Goal: Use online tool/utility: Utilize a website feature to perform a specific function

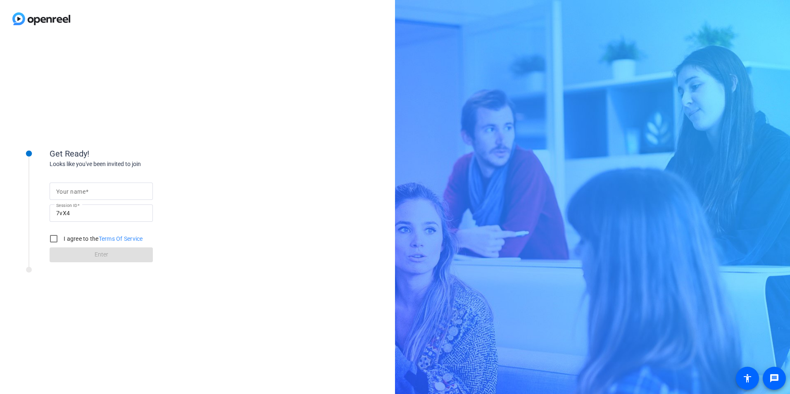
click at [115, 193] on input "Your name" at bounding box center [101, 191] width 90 height 10
type input "[PERSON_NAME]"
click at [50, 240] on input "I agree to the Terms Of Service" at bounding box center [53, 238] width 17 height 17
checkbox input "true"
click at [92, 260] on span at bounding box center [101, 255] width 103 height 20
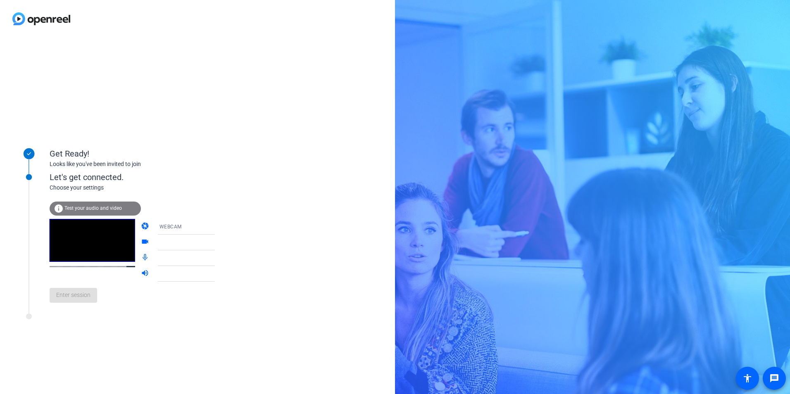
click at [168, 226] on span "WEBCAM" at bounding box center [170, 227] width 22 height 6
click at [168, 226] on div at bounding box center [395, 197] width 790 height 394
click at [99, 208] on span "Test your audio and video" at bounding box center [92, 208] width 57 height 6
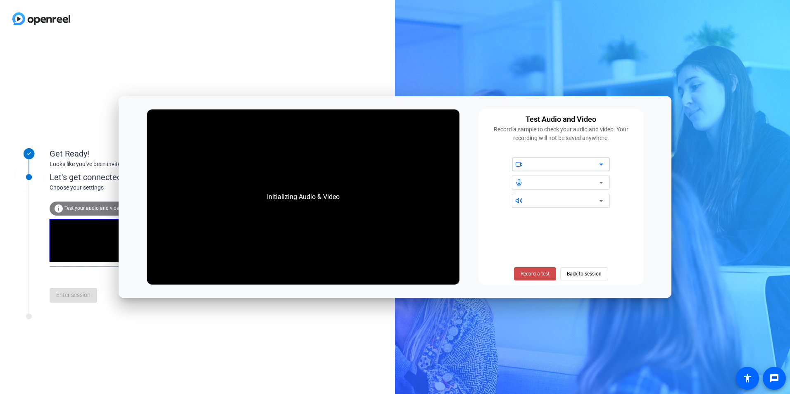
click at [542, 273] on span "Record a test" at bounding box center [534, 273] width 29 height 7
click at [562, 164] on div at bounding box center [564, 164] width 70 height 10
click at [605, 161] on icon at bounding box center [601, 164] width 10 height 10
click at [600, 164] on icon at bounding box center [601, 164] width 10 height 10
click at [592, 182] on div at bounding box center [564, 183] width 70 height 10
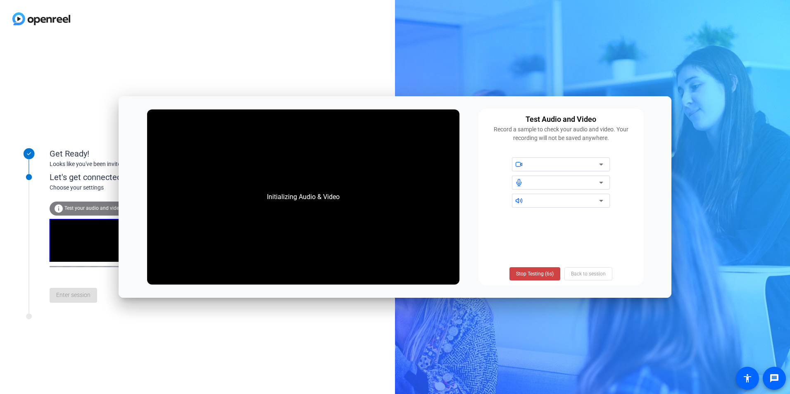
drag, startPoint x: 538, startPoint y: 216, endPoint x: 542, endPoint y: 200, distance: 15.8
click at [538, 214] on div "Stop Testing (6s) Back to session" at bounding box center [560, 247] width 155 height 66
click at [543, 199] on div at bounding box center [564, 201] width 70 height 10
drag, startPoint x: 543, startPoint y: 199, endPoint x: 545, endPoint y: 216, distance: 16.7
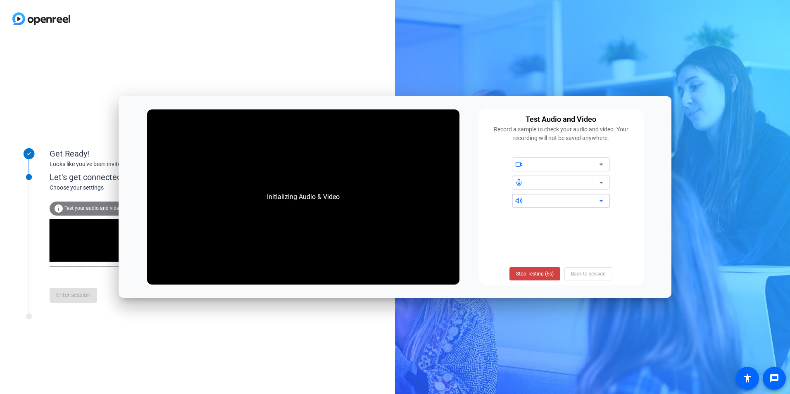
click at [545, 216] on div "Stop Testing (6s) Back to session" at bounding box center [560, 247] width 155 height 66
click at [546, 209] on div "Test Audio and Video Record a sample to check your audio and video. Your record…" at bounding box center [560, 197] width 165 height 177
click at [547, 204] on div at bounding box center [564, 201] width 70 height 10
click at [539, 271] on span "Stop Testing (6s)" at bounding box center [535, 273] width 38 height 7
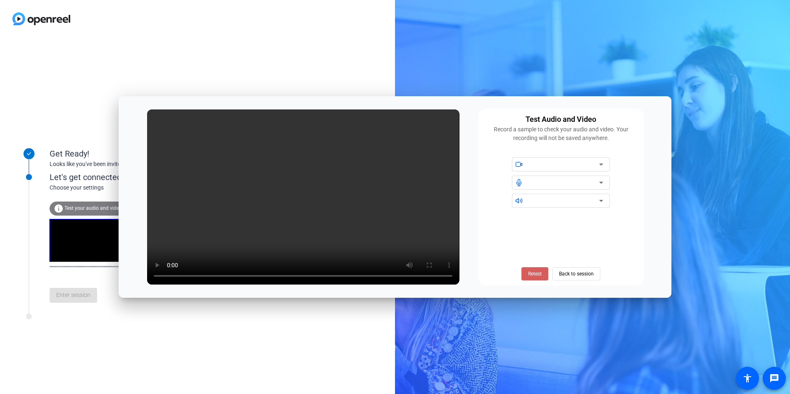
click at [541, 275] on span "Retest" at bounding box center [535, 273] width 14 height 7
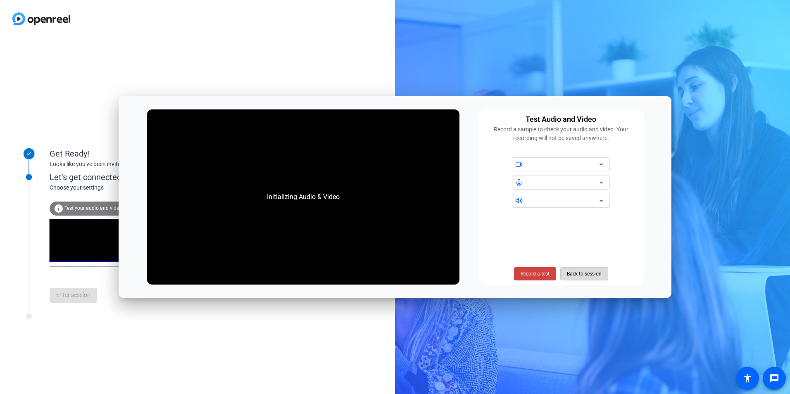
click at [584, 272] on span "Back to session" at bounding box center [584, 274] width 35 height 16
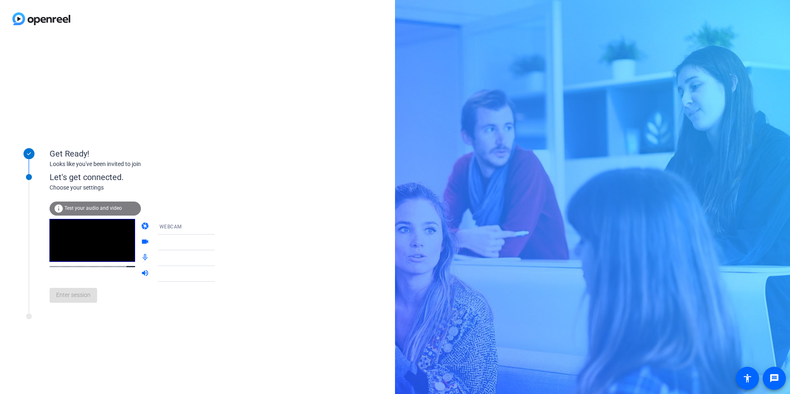
click at [178, 227] on div "WEBCAM" at bounding box center [190, 226] width 62 height 10
click at [174, 257] on mat-option "DESKTOP" at bounding box center [179, 259] width 71 height 17
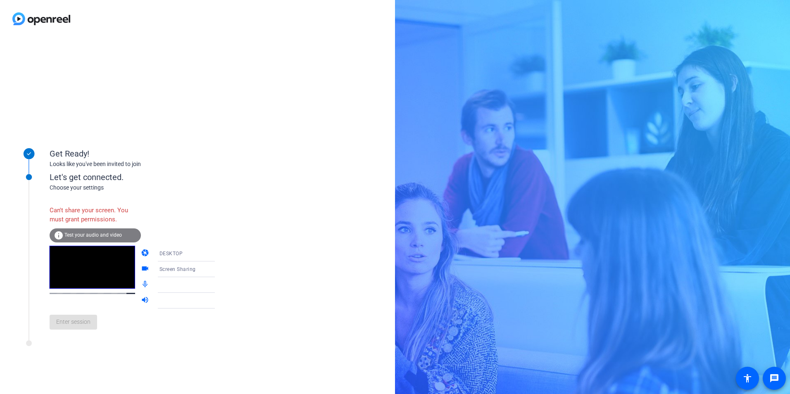
click at [174, 227] on div "Can't share your screen. You must grant permissions. info Test your audio and v…" at bounding box center [141, 269] width 182 height 134
click at [183, 254] on div "DESKTOP" at bounding box center [190, 253] width 62 height 10
click at [180, 271] on mat-option "WEBCAM" at bounding box center [179, 269] width 71 height 17
click at [221, 270] on icon at bounding box center [223, 269] width 4 height 2
click at [85, 275] on video at bounding box center [92, 267] width 85 height 43
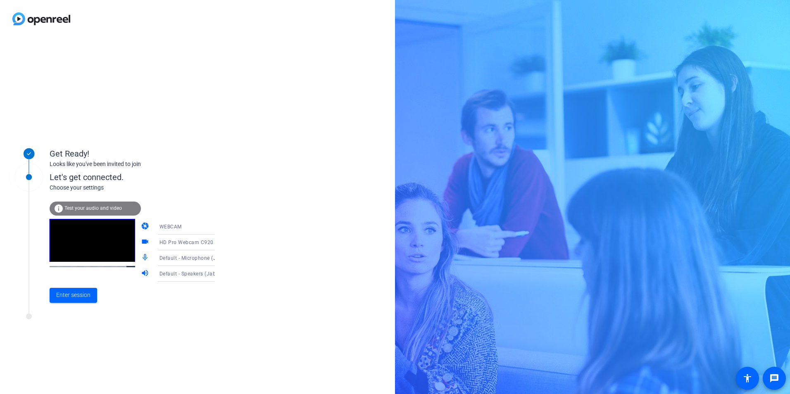
click at [172, 230] on div "WEBCAM" at bounding box center [190, 226] width 62 height 10
click at [172, 230] on div at bounding box center [395, 197] width 790 height 394
click at [201, 239] on span "HD Pro Webcam C920 (046d:08e5)" at bounding box center [201, 242] width 85 height 7
click at [201, 239] on div at bounding box center [395, 197] width 790 height 394
click at [221, 258] on icon at bounding box center [223, 258] width 4 height 2
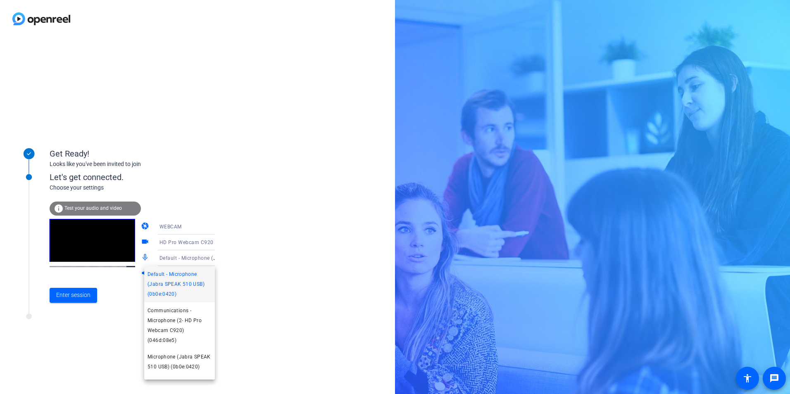
click at [206, 258] on div at bounding box center [395, 197] width 790 height 394
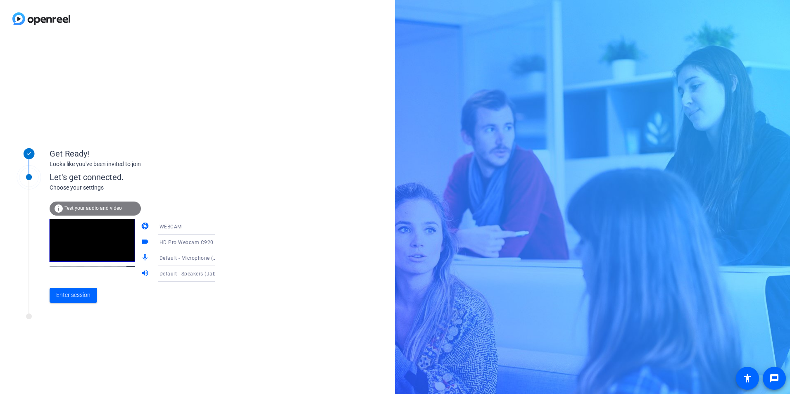
click at [218, 273] on icon at bounding box center [223, 274] width 10 height 10
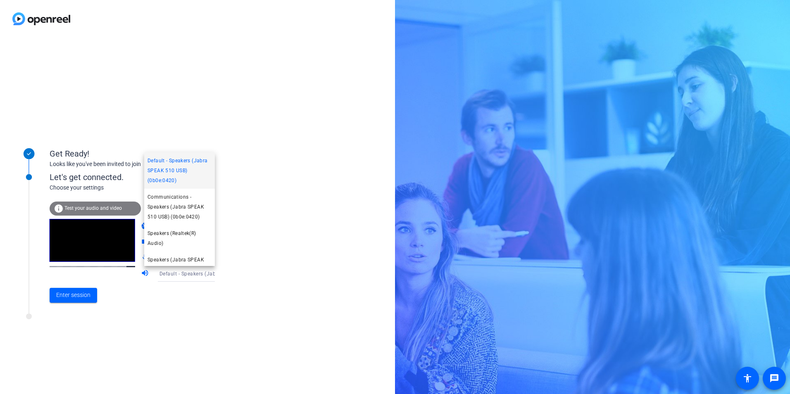
click at [205, 273] on div at bounding box center [395, 197] width 790 height 394
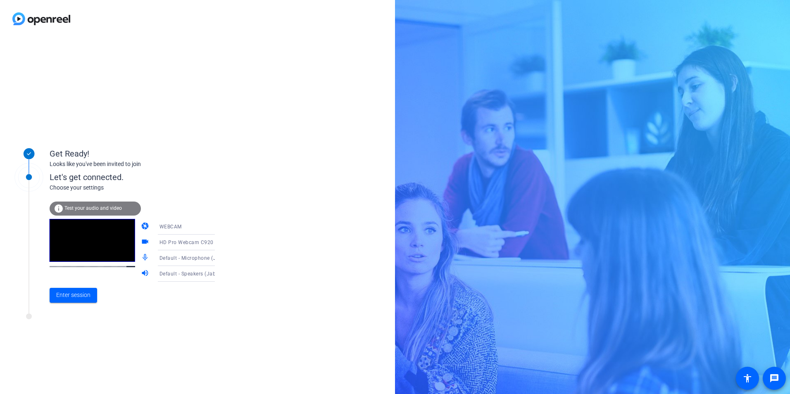
click at [168, 228] on span "WEBCAM" at bounding box center [170, 227] width 22 height 6
click at [168, 228] on div at bounding box center [395, 197] width 790 height 394
click at [83, 293] on span "Enter session" at bounding box center [73, 295] width 34 height 9
